Goal: Information Seeking & Learning: Understand process/instructions

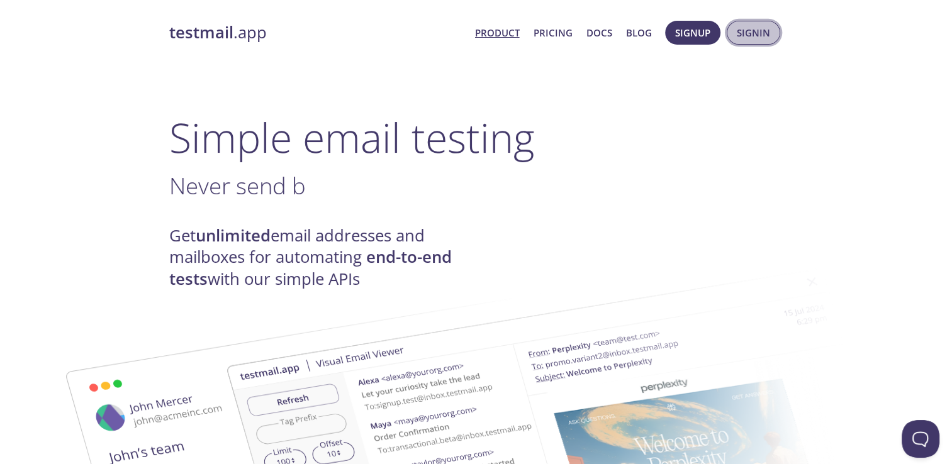
click at [755, 35] on span "Signin" at bounding box center [753, 33] width 33 height 16
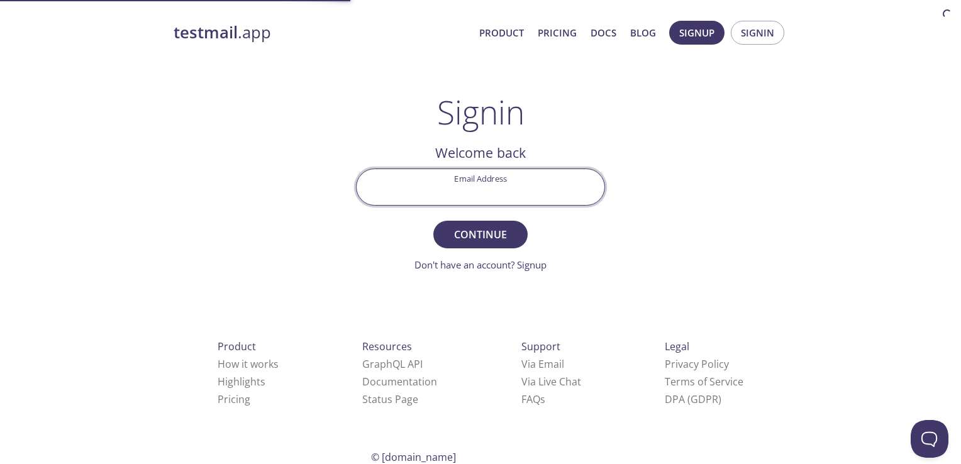
click at [482, 185] on input "Email Address" at bounding box center [481, 187] width 248 height 36
type input "[EMAIL_ADDRESS][DOMAIN_NAME]"
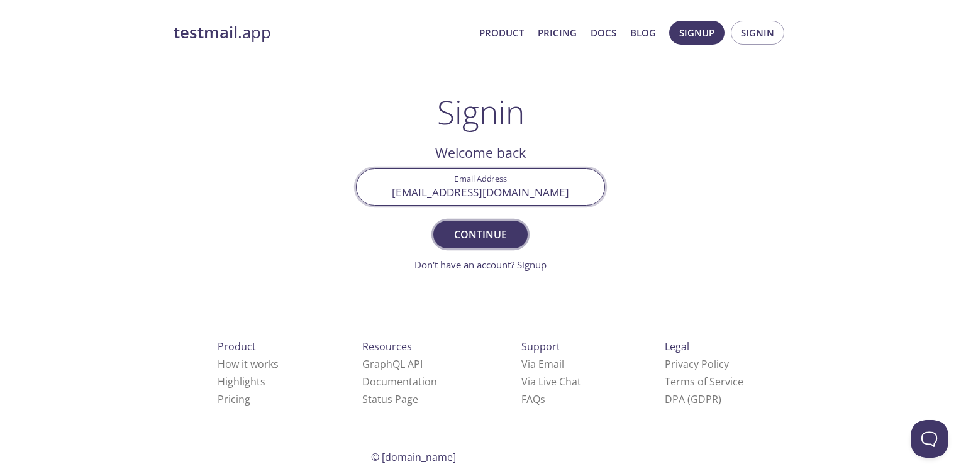
click at [453, 235] on span "Continue" at bounding box center [480, 235] width 67 height 18
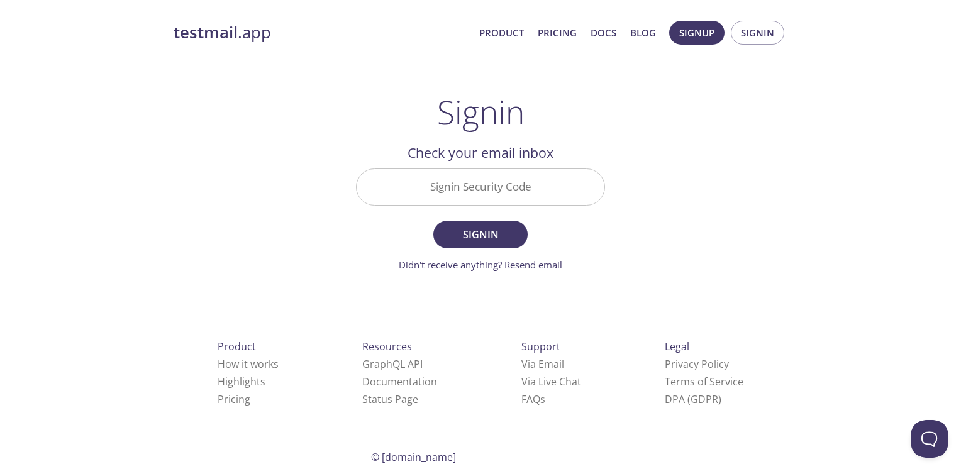
click at [470, 187] on input "Signin Security Code" at bounding box center [481, 187] width 248 height 36
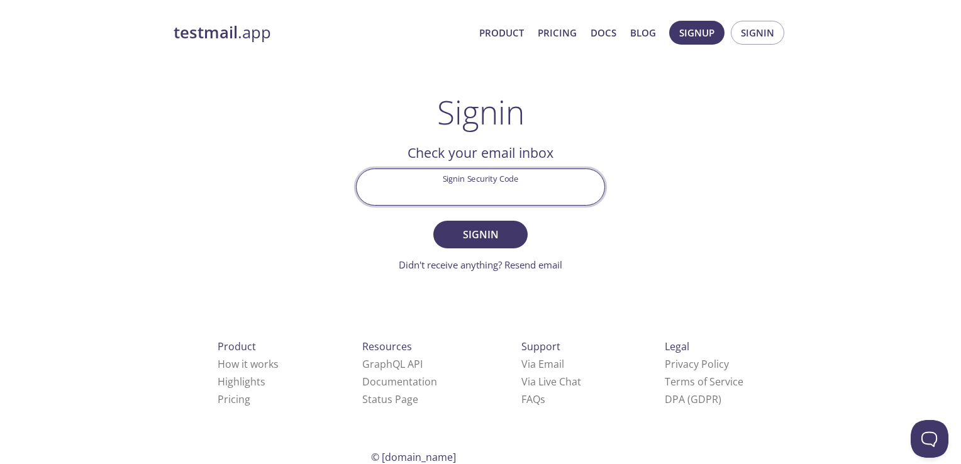
paste input "6K4KVBK"
type input "6K4KVBK"
click at [466, 230] on span "Signin" at bounding box center [480, 235] width 67 height 18
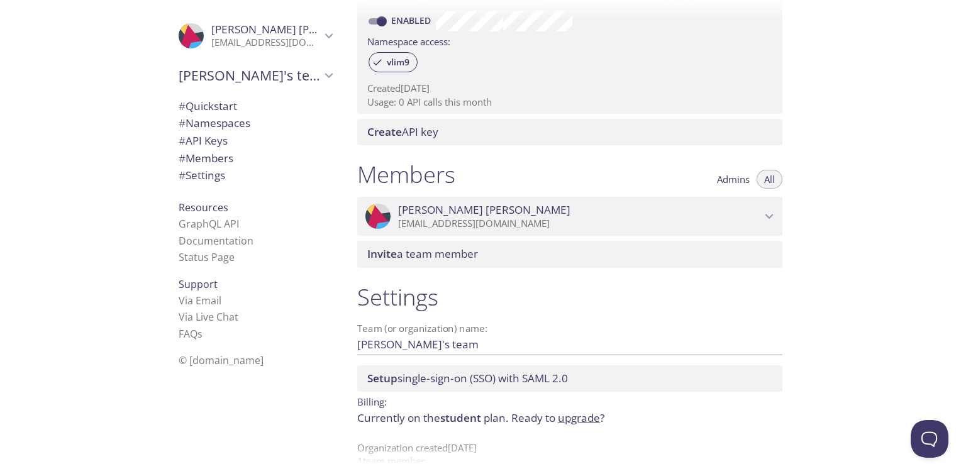
scroll to position [430, 0]
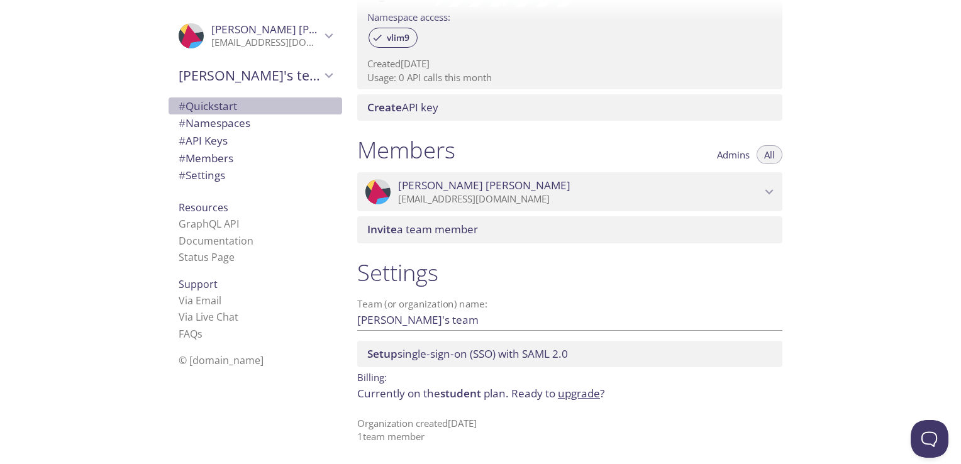
click at [211, 107] on span "# Quickstart" at bounding box center [208, 106] width 58 height 14
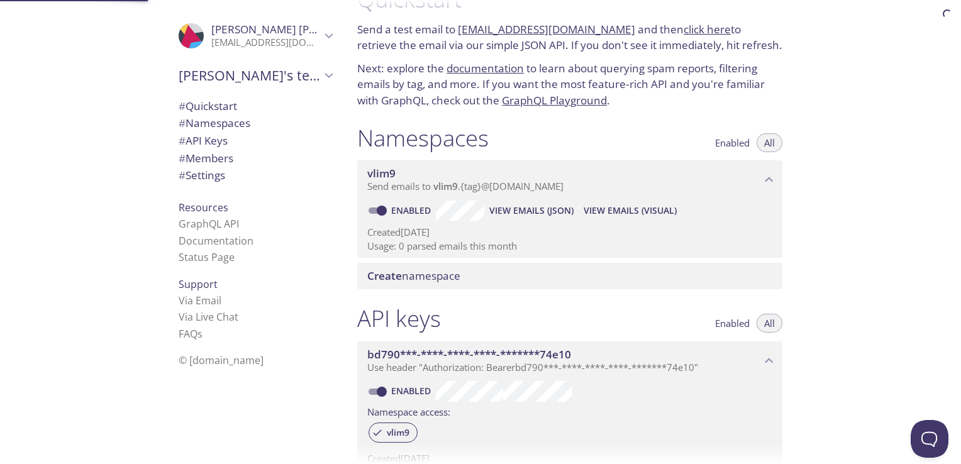
scroll to position [20, 0]
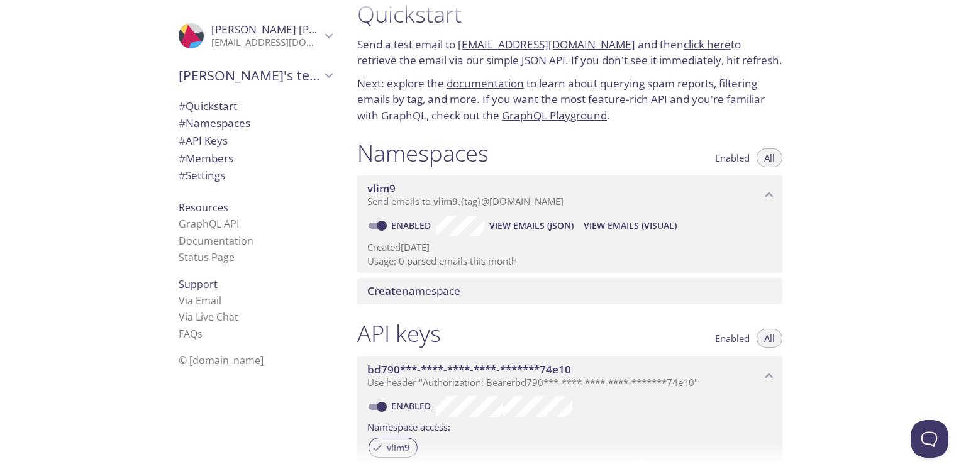
click at [537, 43] on link "[EMAIL_ADDRESS][DOMAIN_NAME]" at bounding box center [546, 44] width 177 height 14
click at [713, 102] on p "Next: explore the documentation to learn about querying spam reports, filtering…" at bounding box center [569, 99] width 425 height 48
click at [234, 129] on span "# Namespaces" at bounding box center [215, 123] width 72 height 14
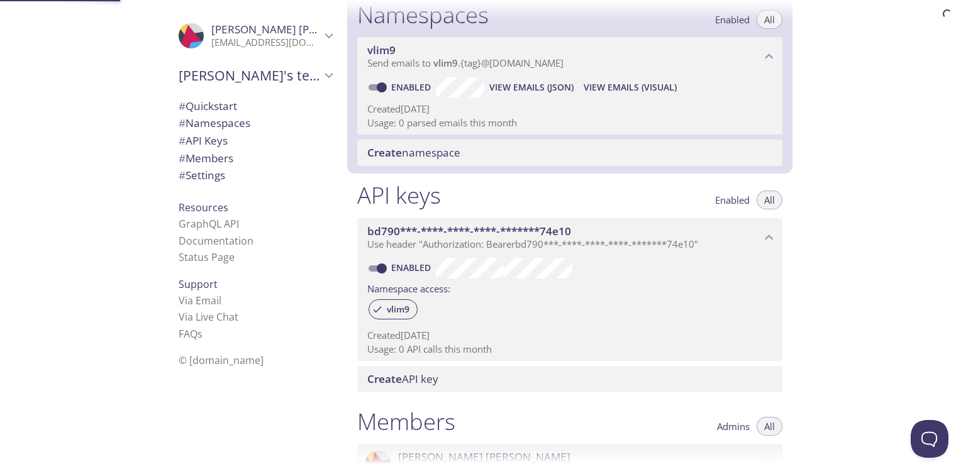
scroll to position [159, 0]
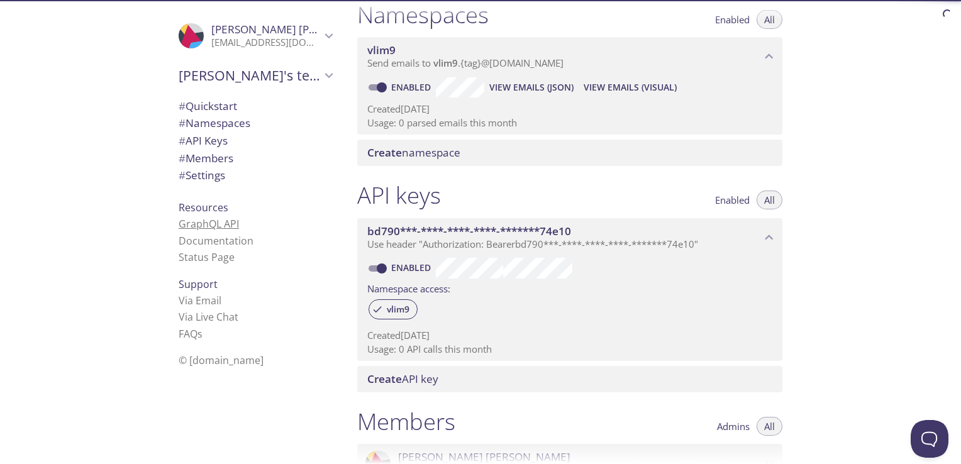
click at [185, 223] on link "GraphQL API" at bounding box center [209, 224] width 60 height 14
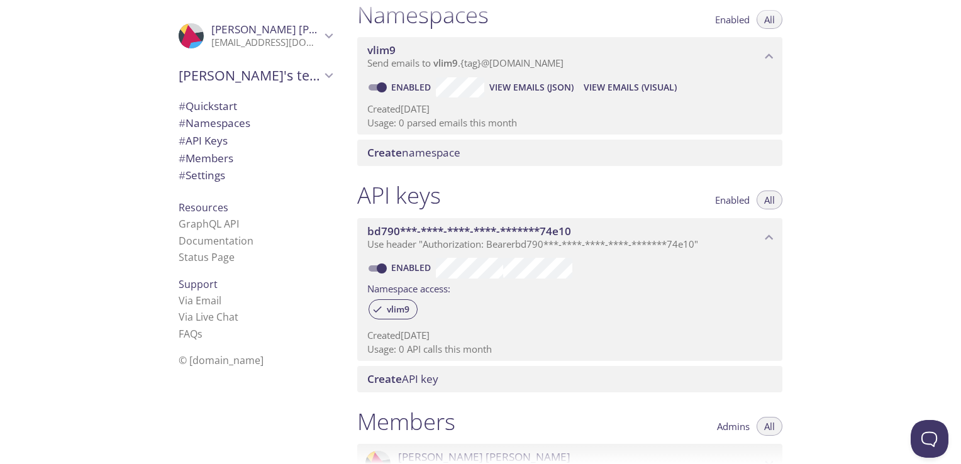
scroll to position [284, 0]
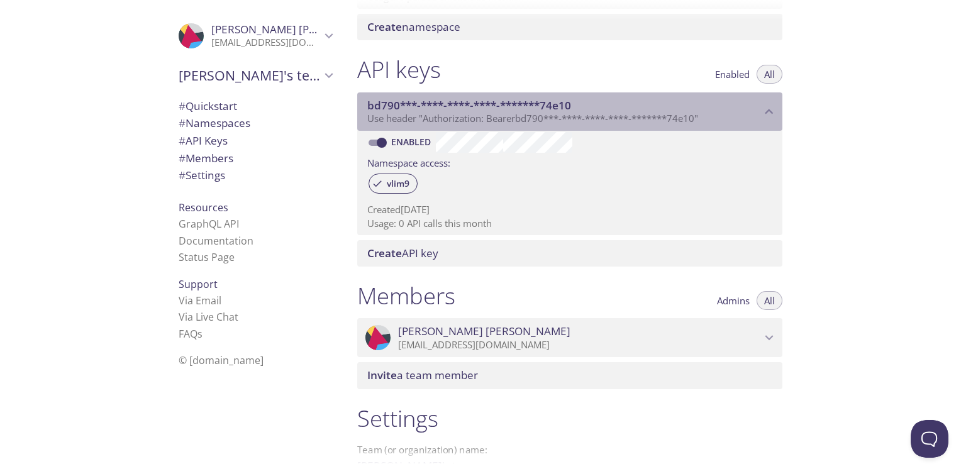
click at [417, 112] on span "Use header "Authorization: Bearer bd790***-****-****-****-*******74e10 "" at bounding box center [532, 118] width 331 height 13
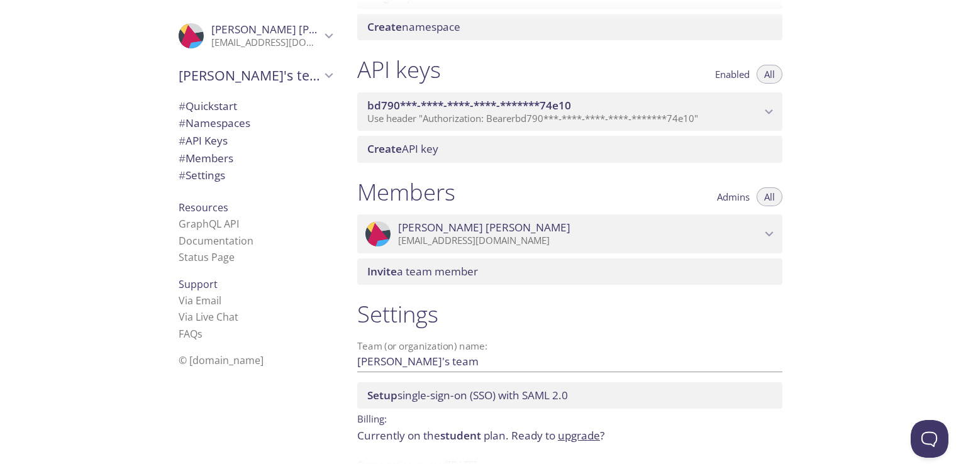
click at [417, 112] on span "Use header "Authorization: Bearer bd790***-****-****-****-*******74e10 "" at bounding box center [532, 118] width 331 height 13
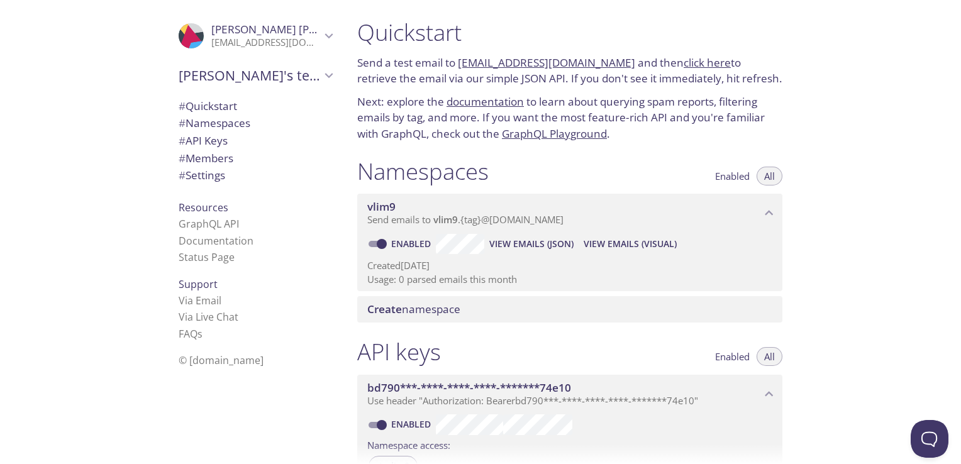
scroll to position [0, 0]
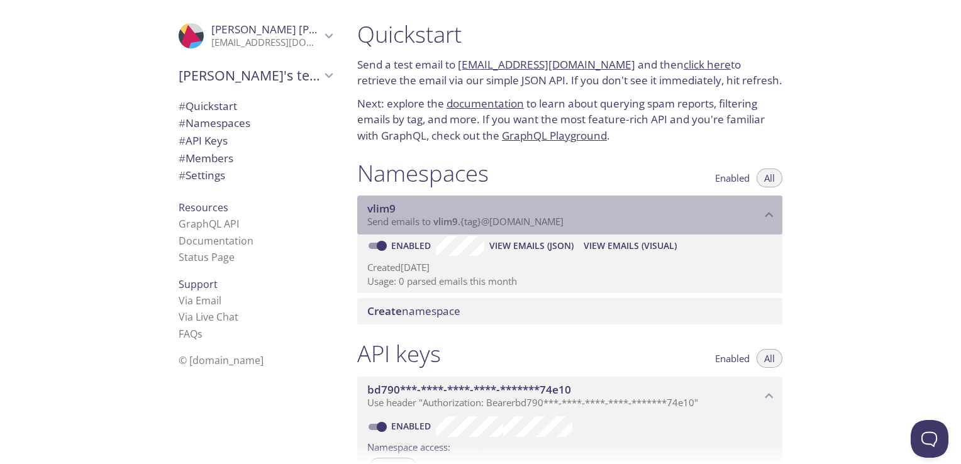
click at [408, 221] on span "Send emails to vlim9 . {tag} @[DOMAIN_NAME]" at bounding box center [465, 221] width 196 height 13
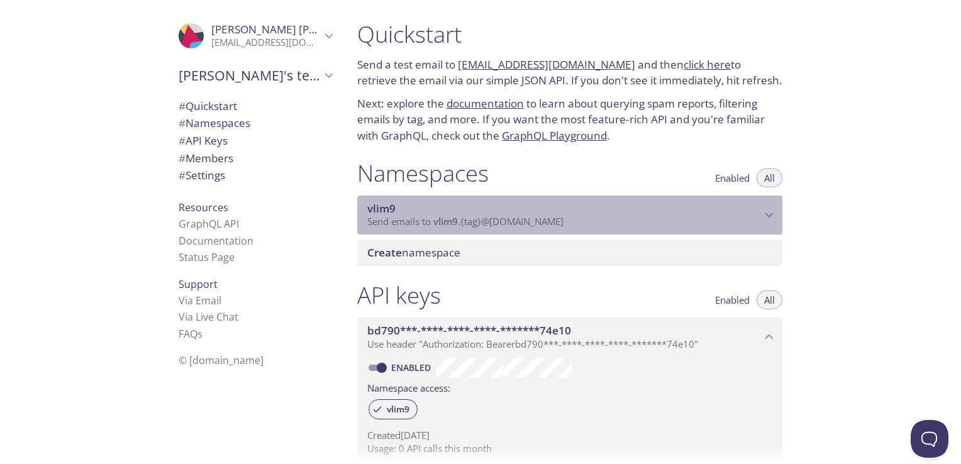
click at [408, 221] on span "Send emails to vlim9 . {tag} @[DOMAIN_NAME]" at bounding box center [465, 221] width 196 height 13
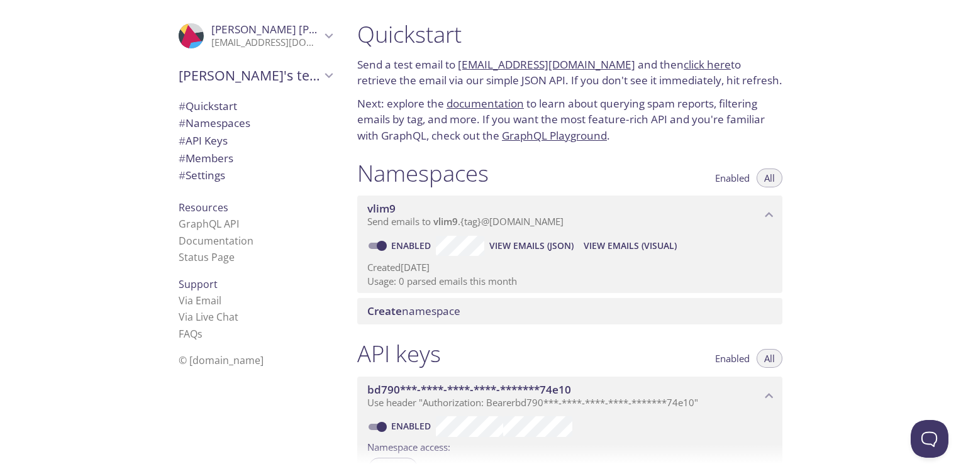
click at [214, 39] on p "[EMAIL_ADDRESS][DOMAIN_NAME]" at bounding box center [265, 42] width 109 height 13
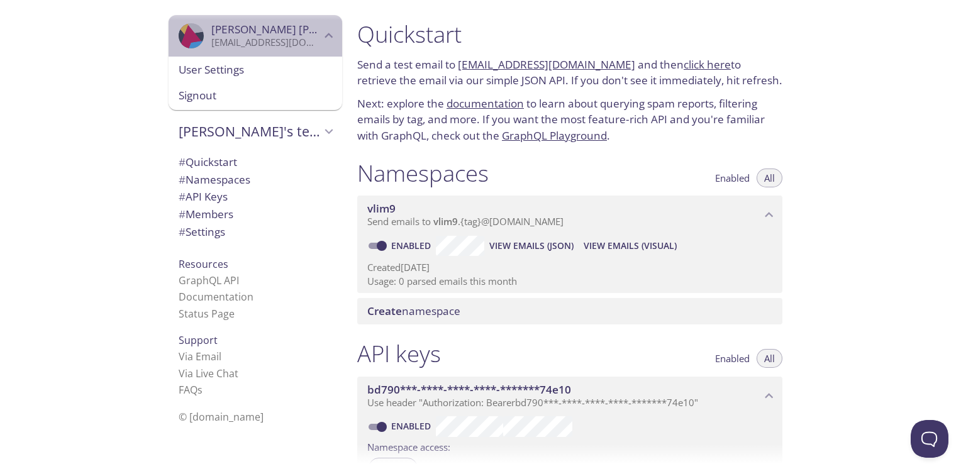
click at [321, 41] on icon "Gustav Herold" at bounding box center [329, 36] width 16 height 16
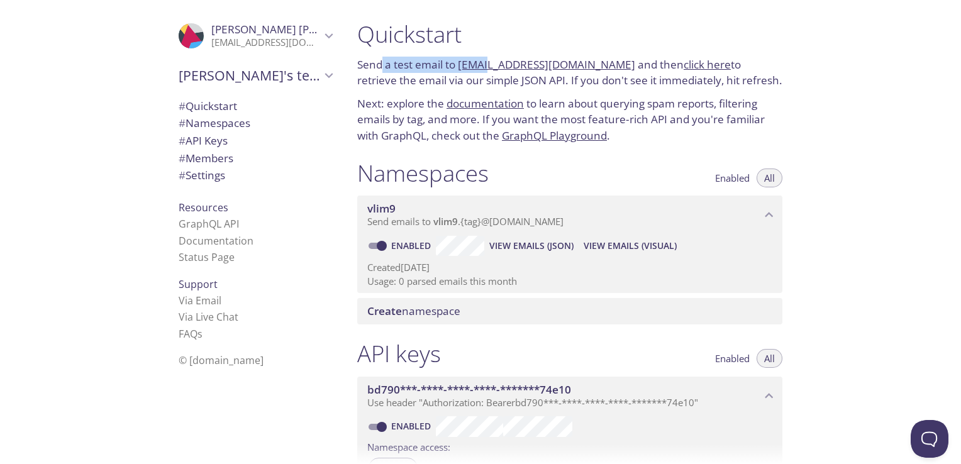
drag, startPoint x: 384, startPoint y: 67, endPoint x: 485, endPoint y: 60, distance: 101.5
click at [485, 60] on p "Send a test email to [EMAIL_ADDRESS][DOMAIN_NAME] and then click here to retrie…" at bounding box center [569, 73] width 425 height 32
drag, startPoint x: 485, startPoint y: 60, endPoint x: 443, endPoint y: 72, distance: 44.0
click at [443, 72] on p "Send a test email to [EMAIL_ADDRESS][DOMAIN_NAME] and then click here to retrie…" at bounding box center [569, 73] width 425 height 32
click at [620, 90] on div "Quickstart Send a test email to [EMAIL_ADDRESS][DOMAIN_NAME] and then click her…" at bounding box center [569, 82] width 445 height 139
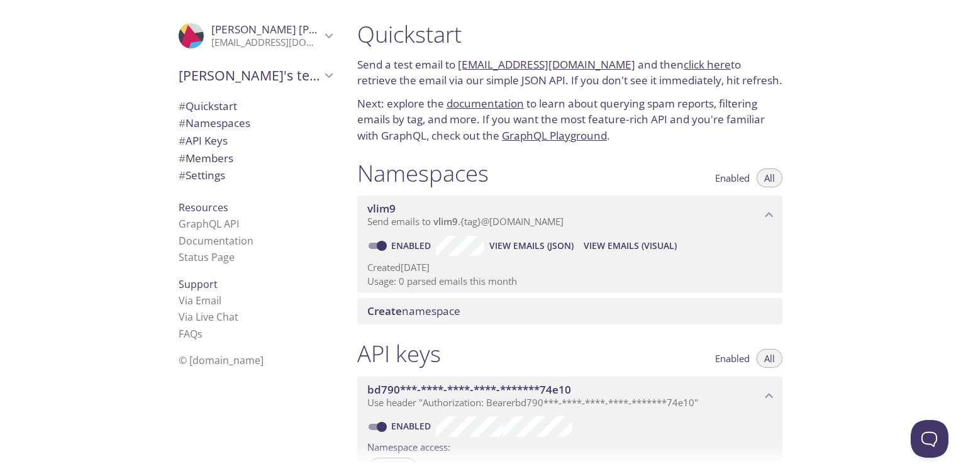
click at [690, 64] on link "click here" at bounding box center [707, 64] width 47 height 14
